Goal: Task Accomplishment & Management: Manage account settings

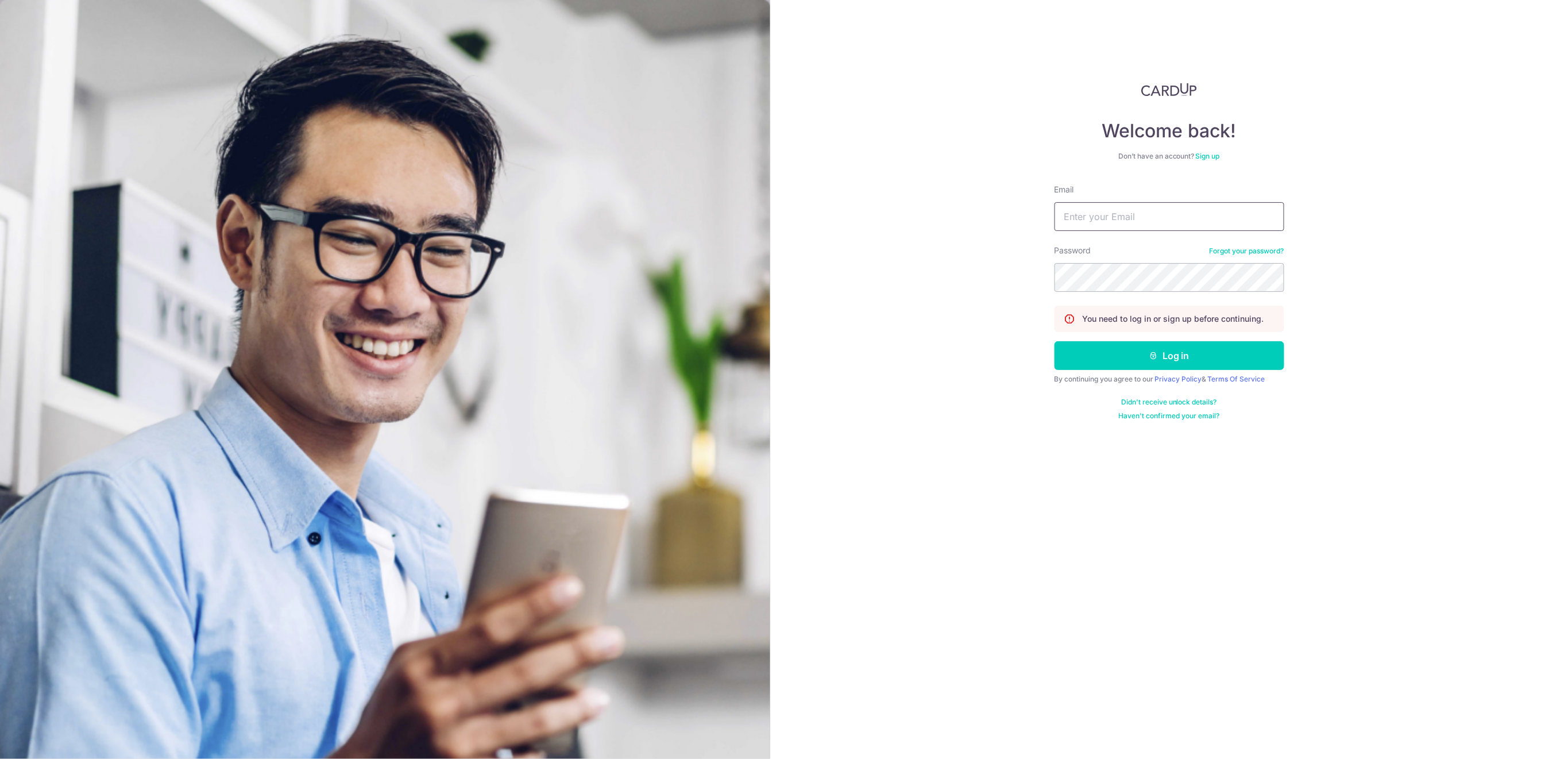
click at [1172, 211] on input "Email" at bounding box center [1168, 216] width 229 height 28
type input "[EMAIL_ADDRESS][DOMAIN_NAME]"
click at [1160, 358] on button "Log in" at bounding box center [1168, 355] width 229 height 28
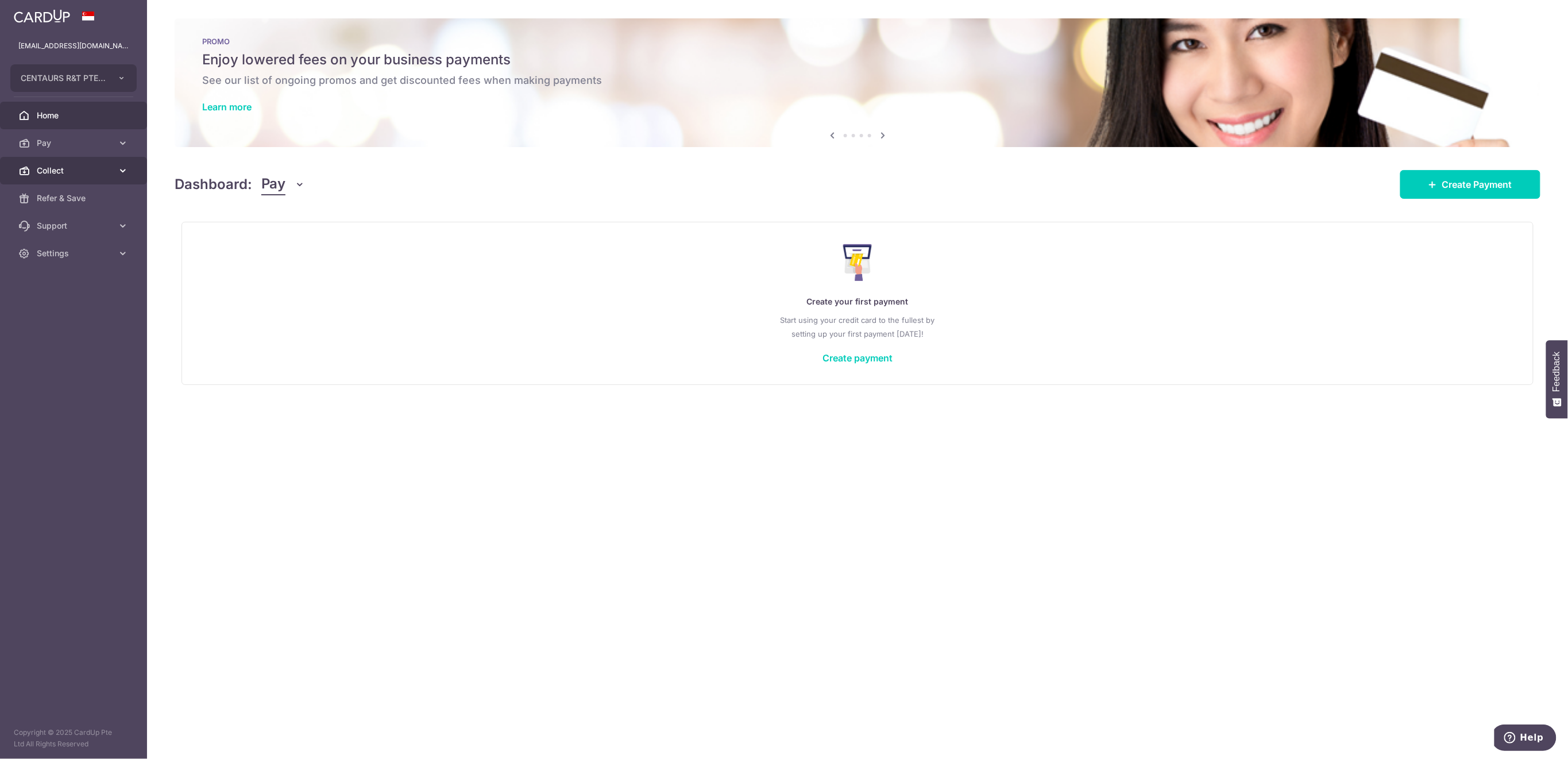
click at [79, 170] on span "Collect" at bounding box center [74, 170] width 75 height 11
click at [82, 254] on span "Payment Requests" at bounding box center [74, 253] width 75 height 11
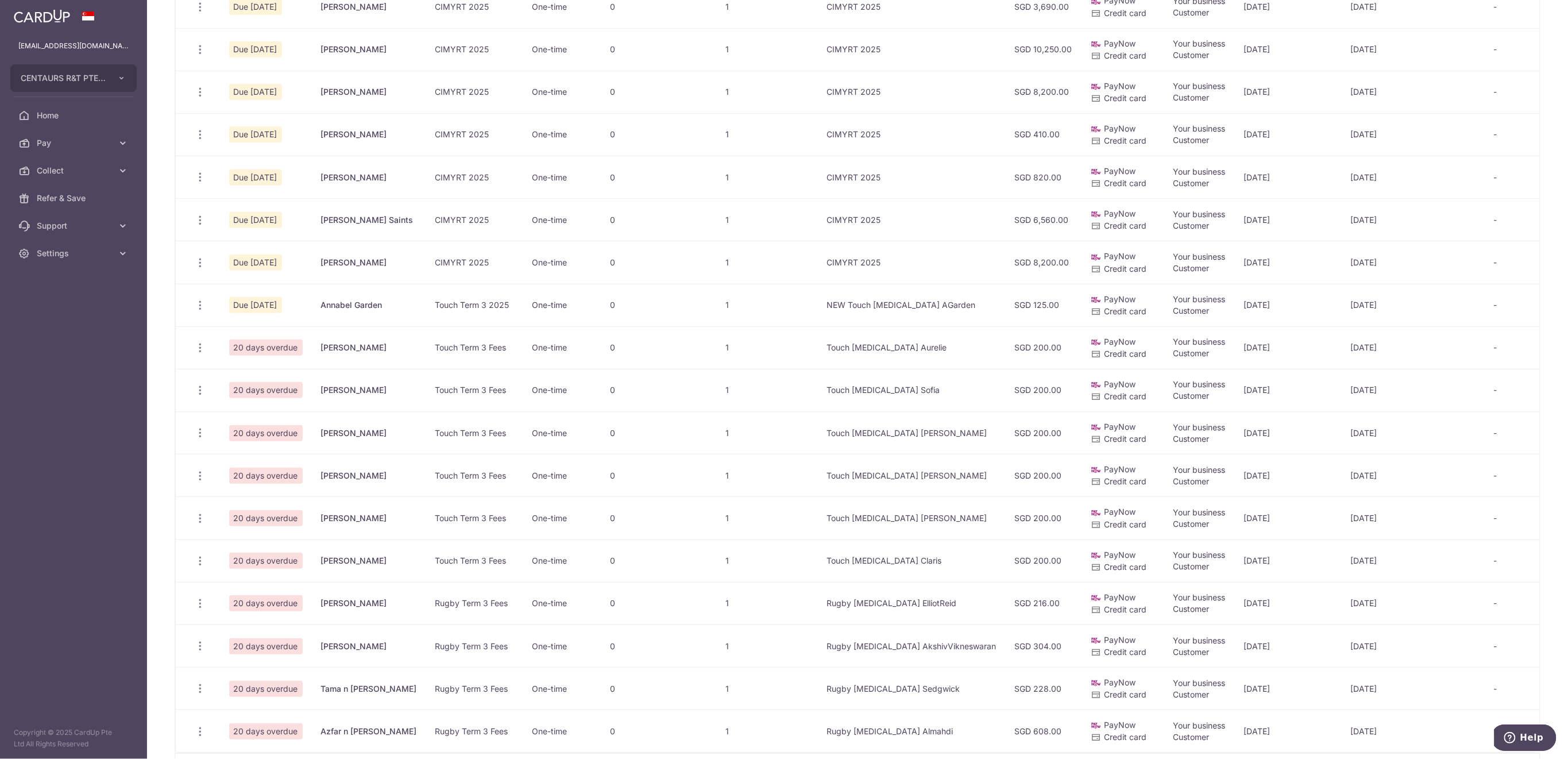
scroll to position [307, 0]
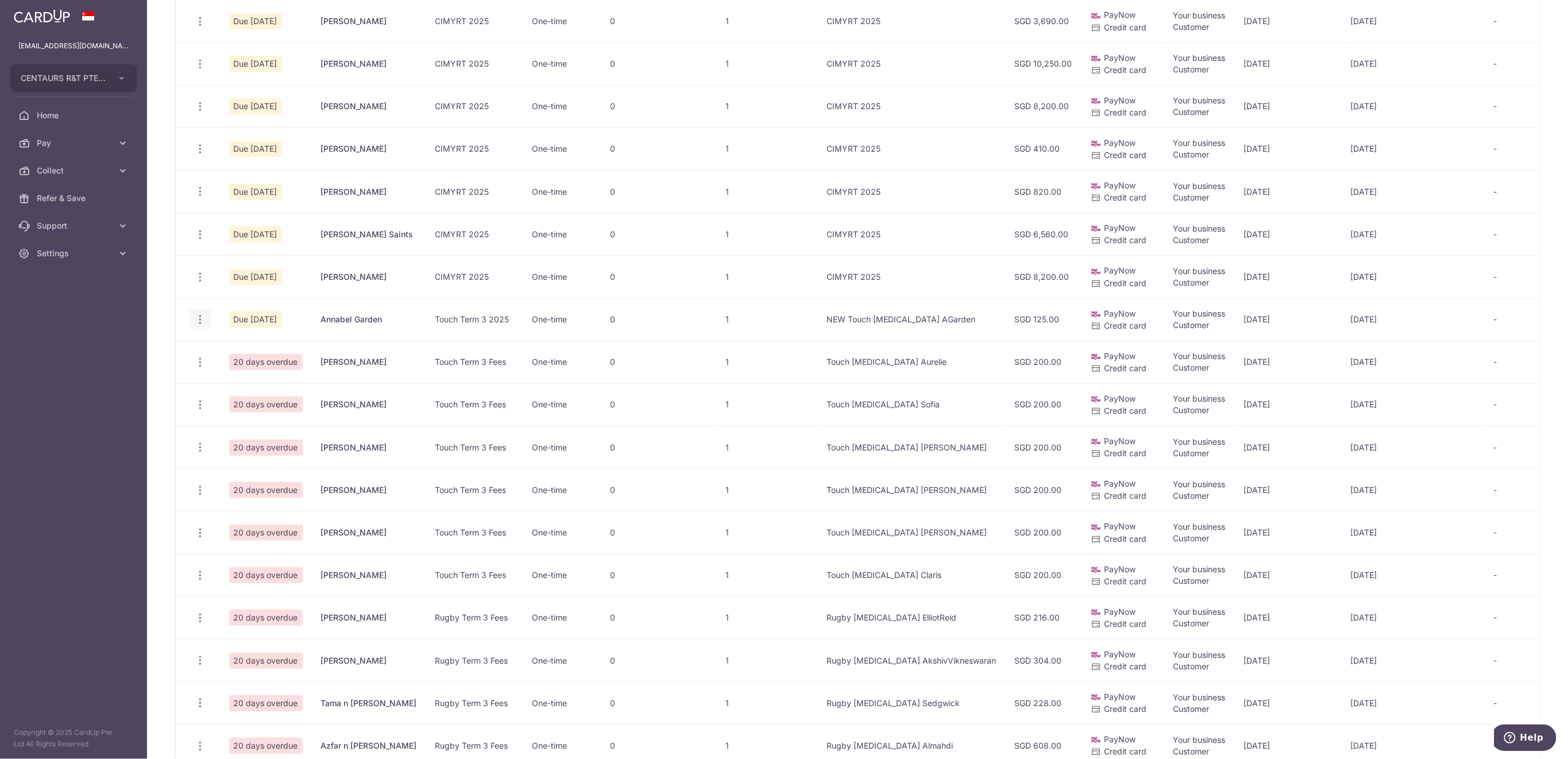
click at [255, 378] on span "Delete Request" at bounding box center [258, 378] width 72 height 14
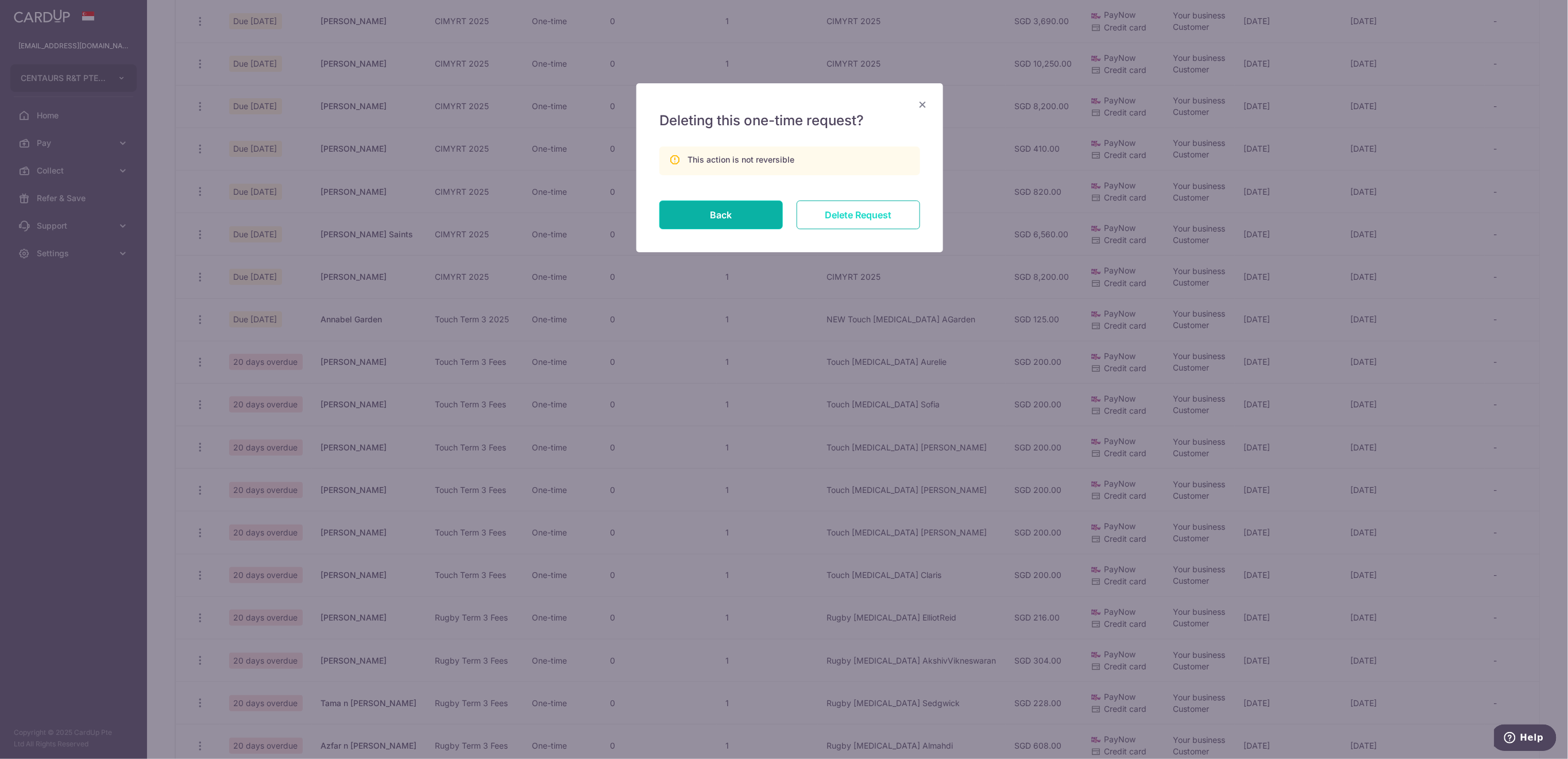
click at [879, 218] on input "Delete Request" at bounding box center [858, 214] width 123 height 28
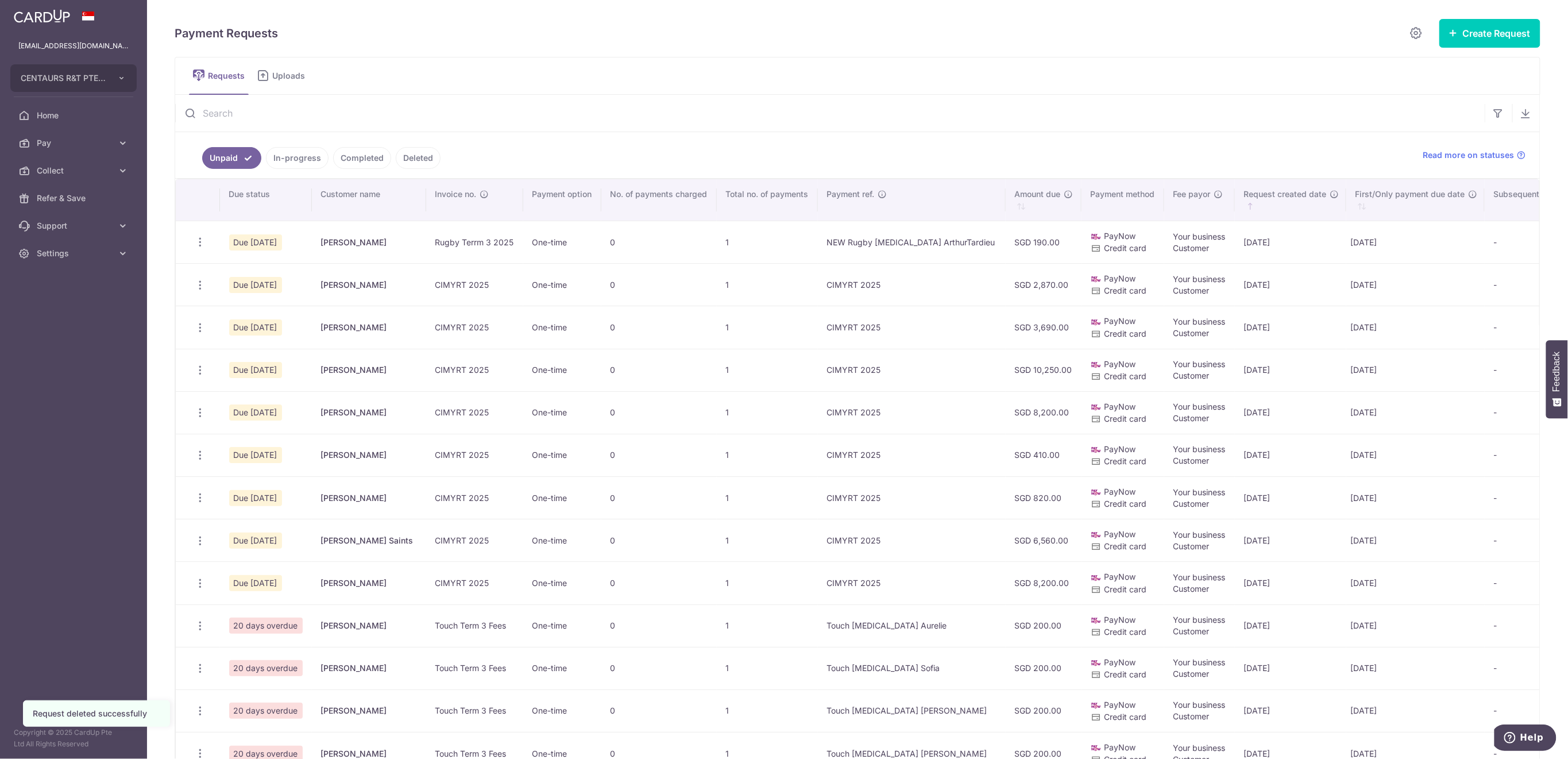
scroll to position [383, 0]
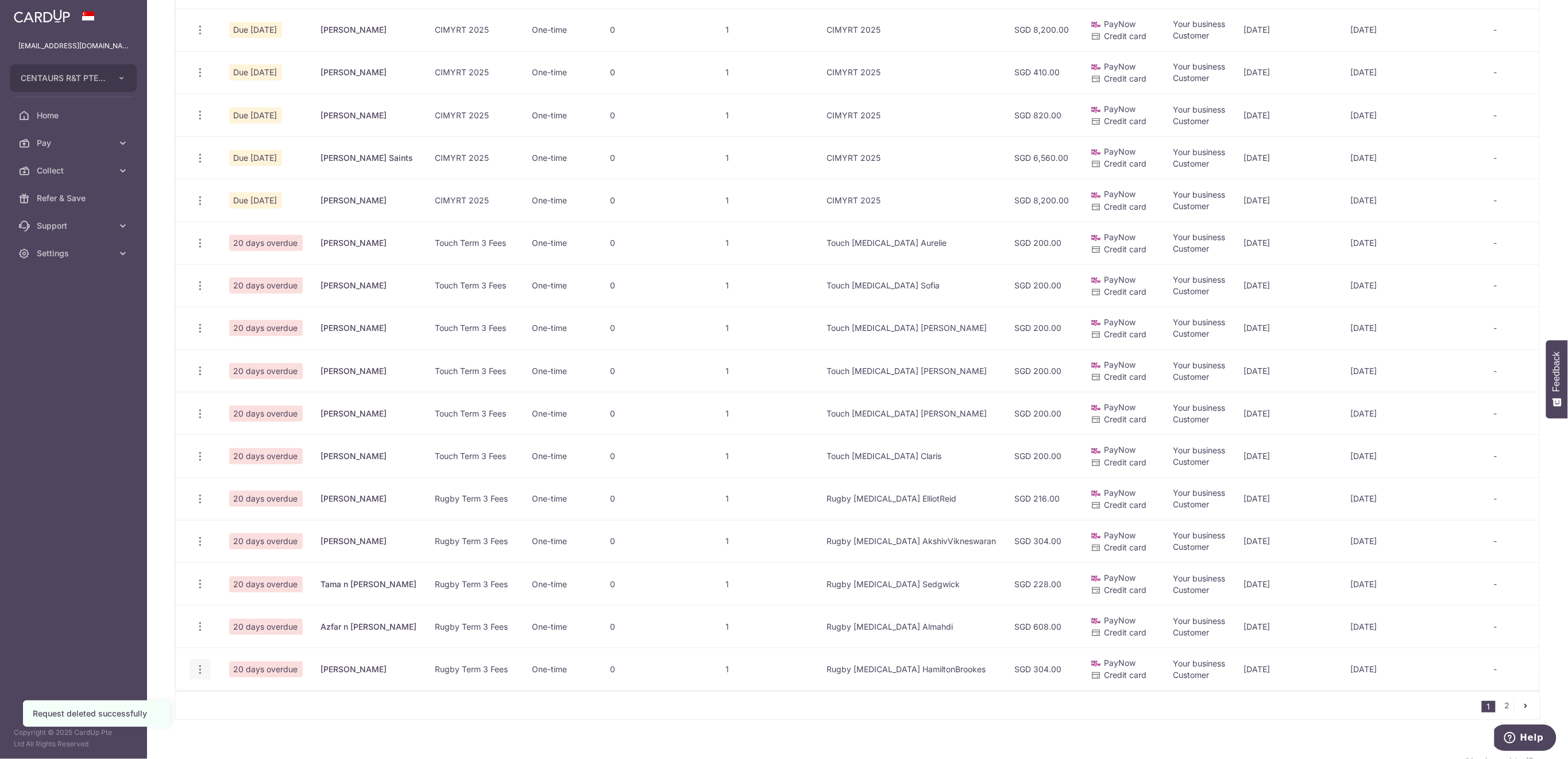
click at [239, 729] on span "Delete Request" at bounding box center [258, 728] width 72 height 14
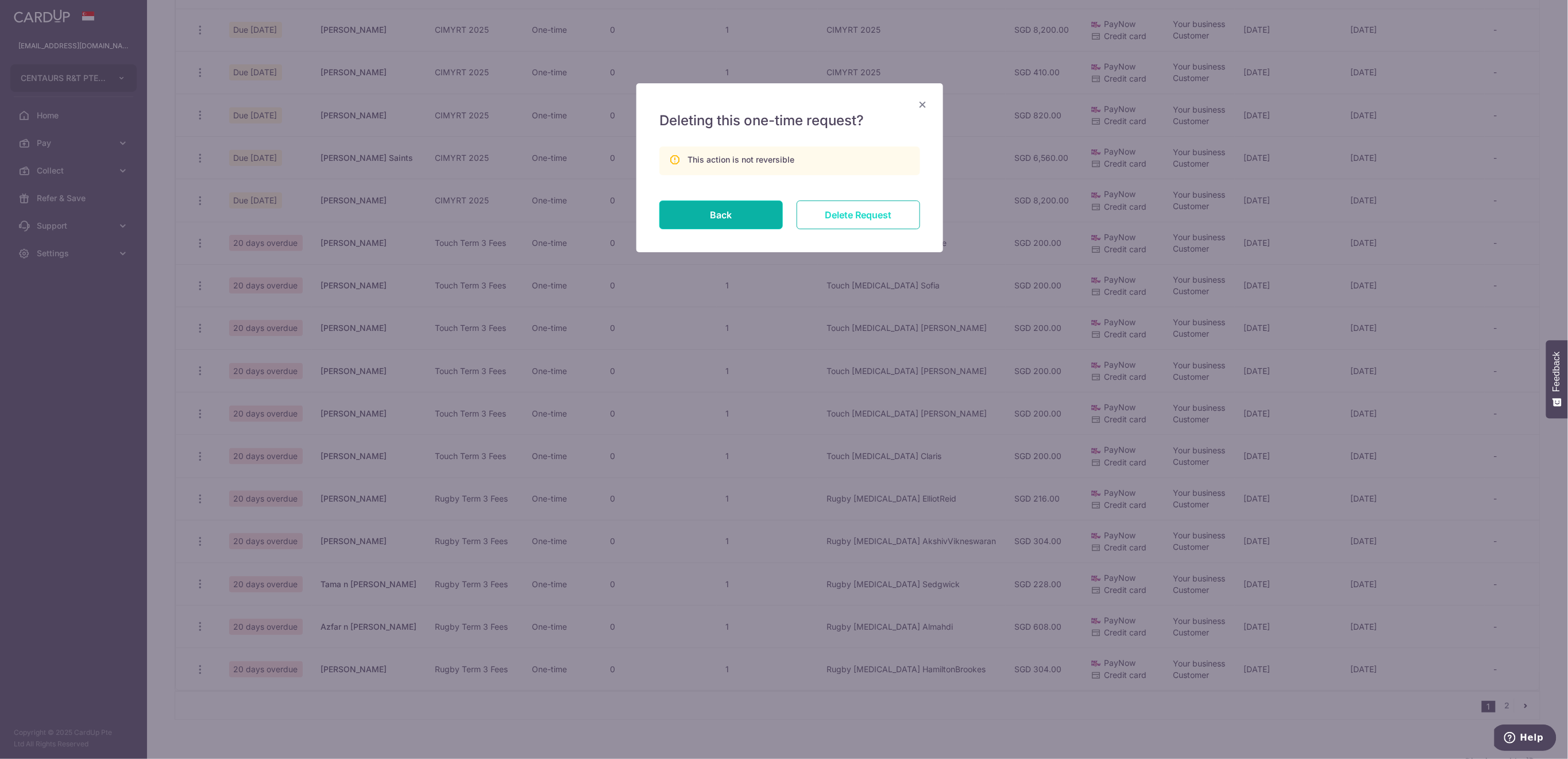
click at [880, 216] on input "Delete Request" at bounding box center [858, 214] width 123 height 28
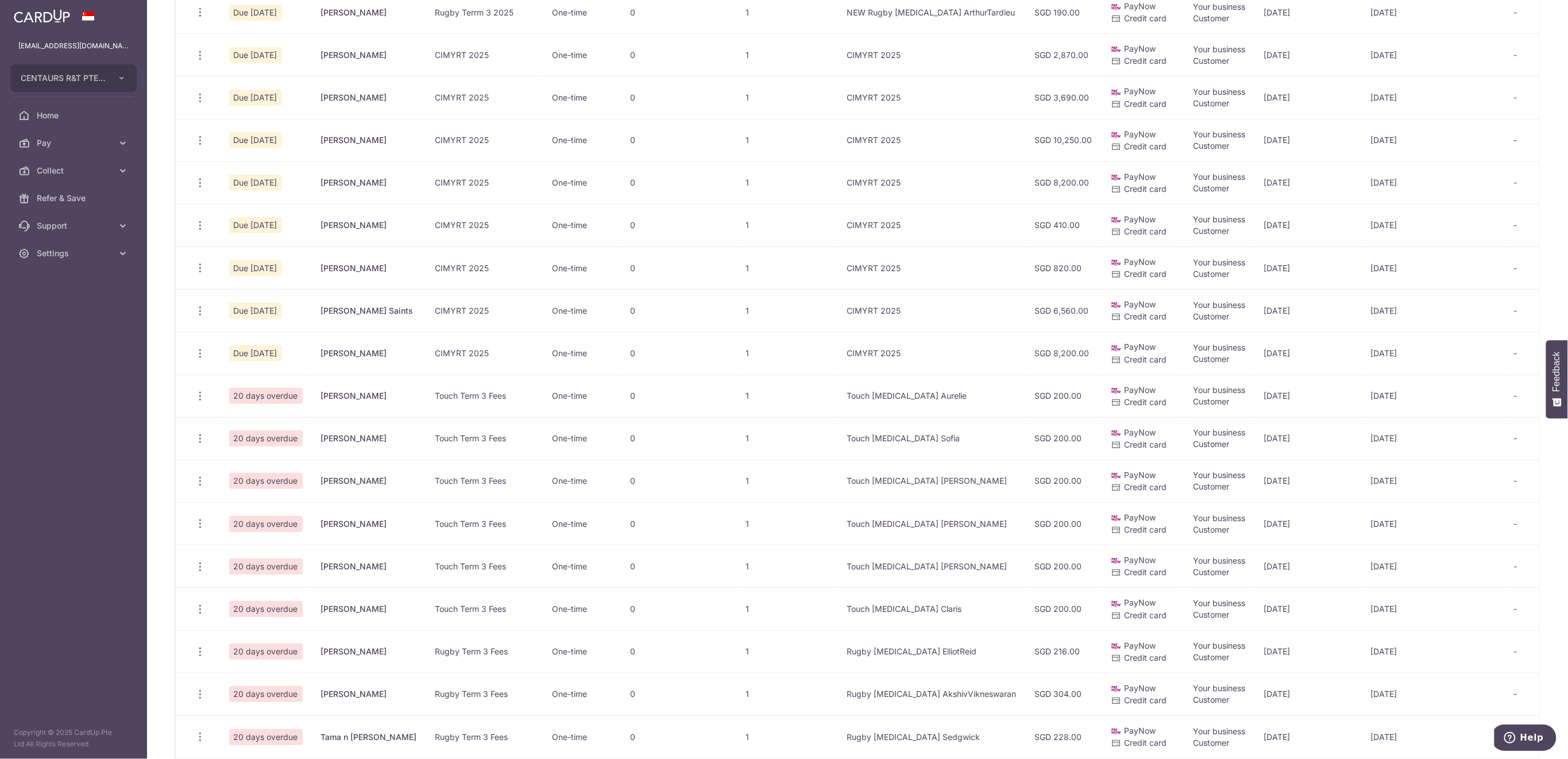
scroll to position [460, 0]
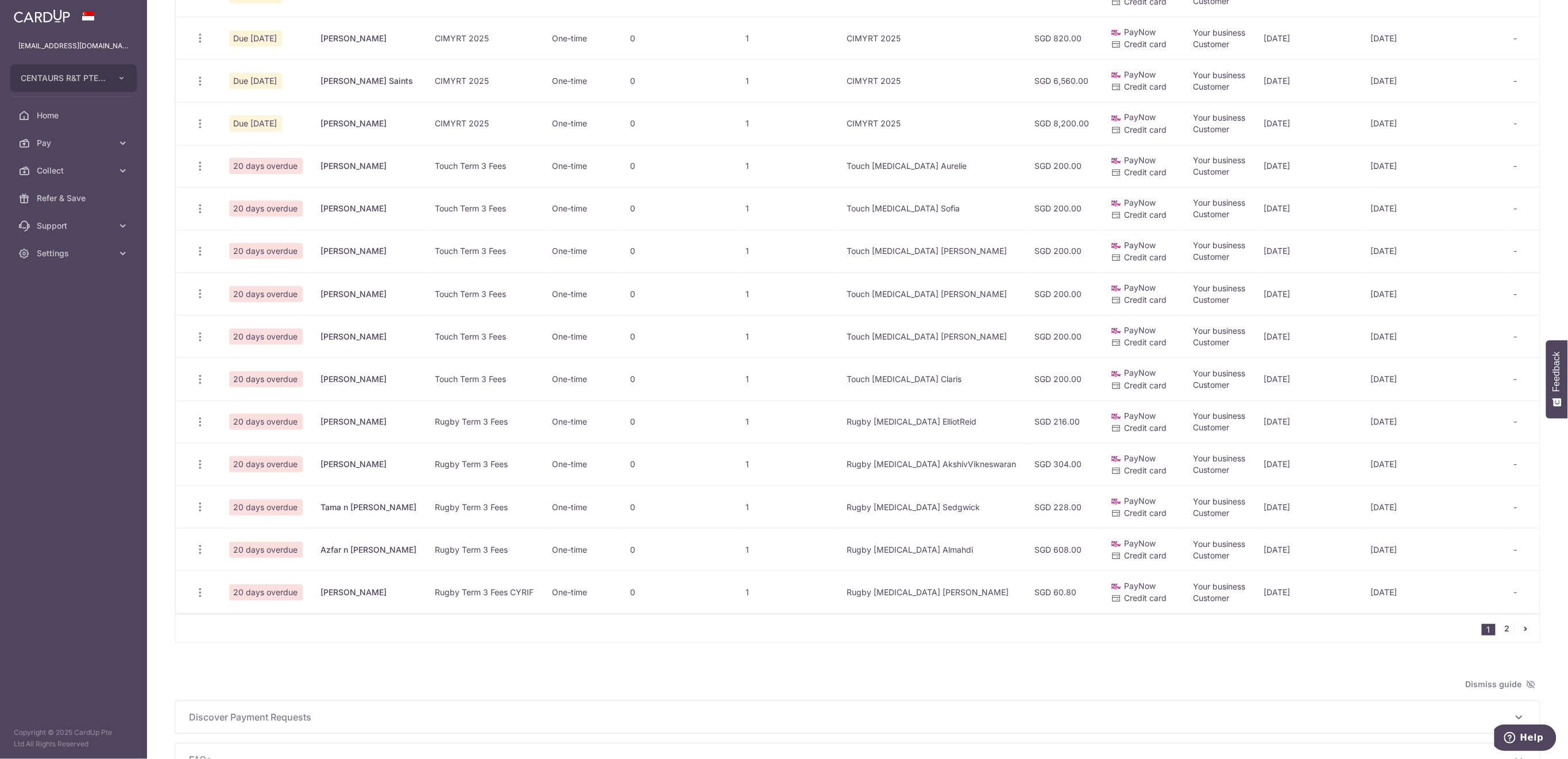
click at [1501, 635] on link "2" at bounding box center [1506, 628] width 14 height 14
